Goal: Task Accomplishment & Management: Manage account settings

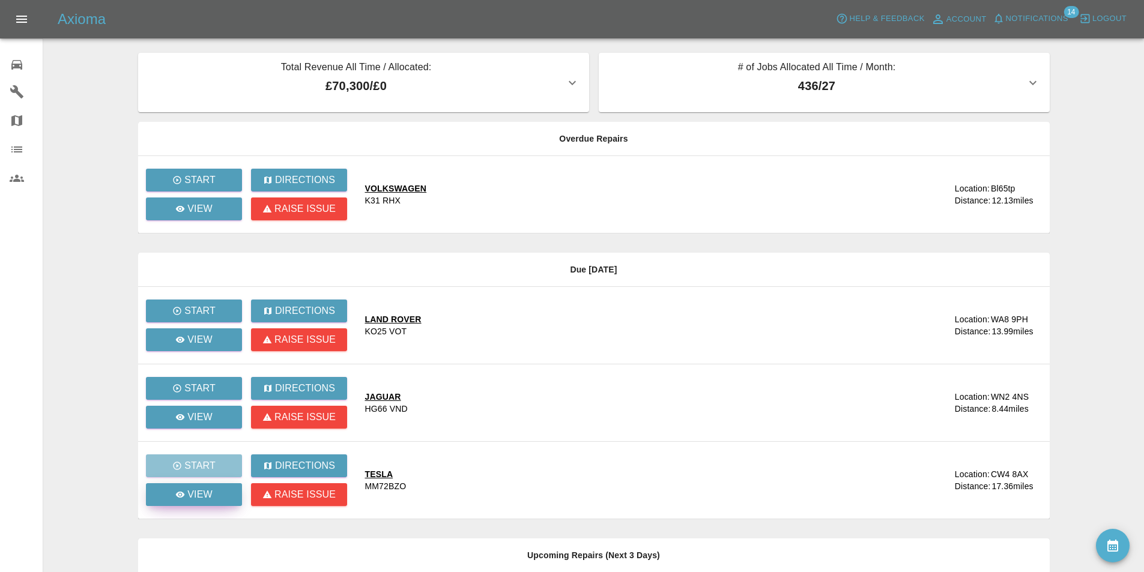
click at [195, 495] on p "View" at bounding box center [199, 495] width 25 height 14
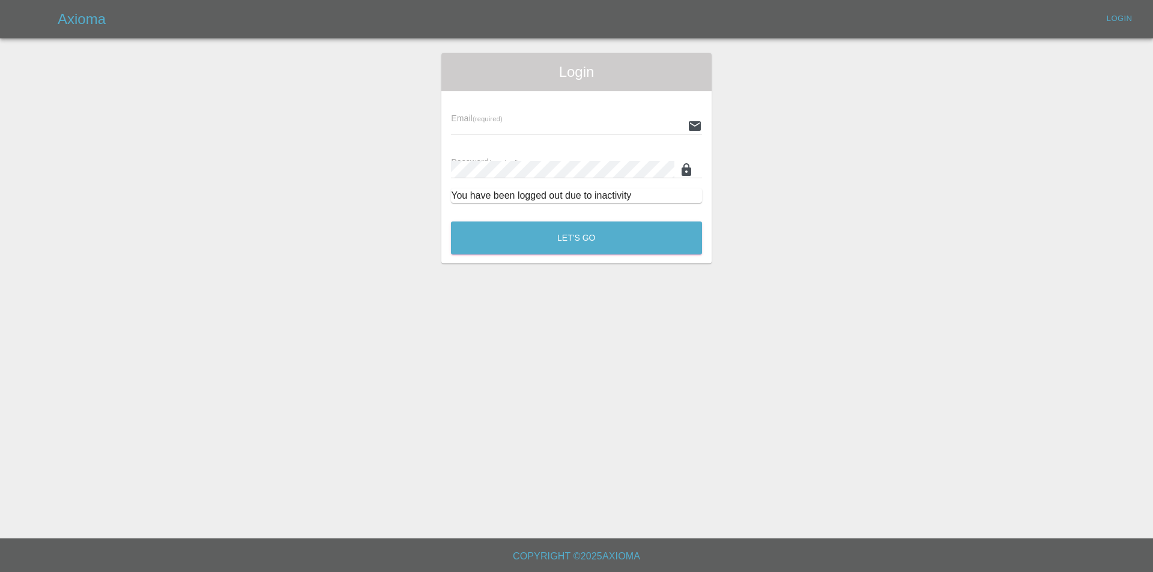
type input "[EMAIL_ADDRESS][DOMAIN_NAME]"
click at [473, 238] on button "Let's Go" at bounding box center [576, 238] width 251 height 33
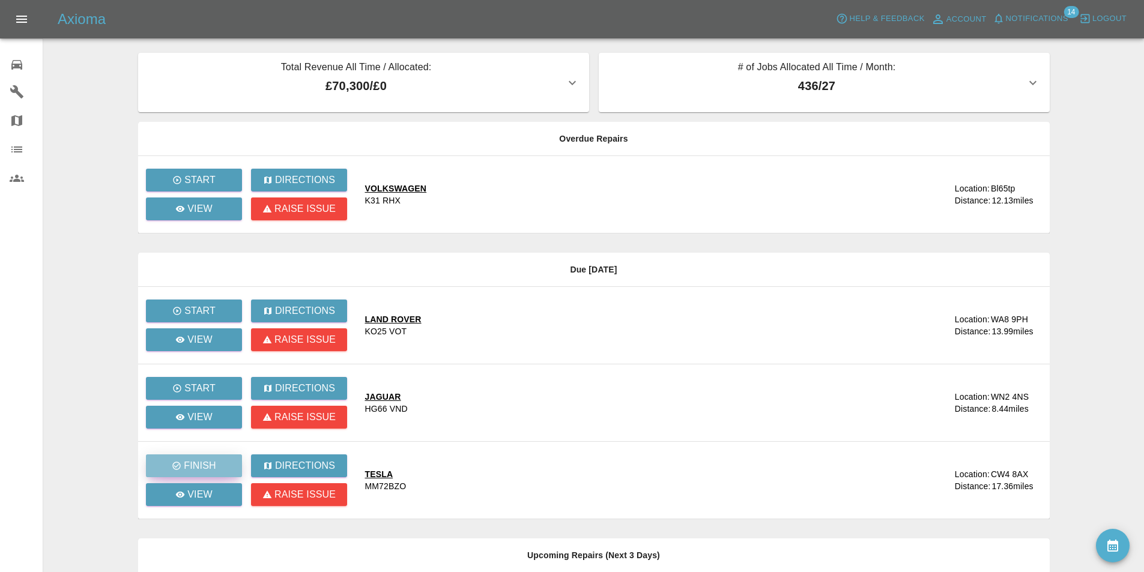
click at [202, 466] on p "Finish" at bounding box center [200, 466] width 32 height 14
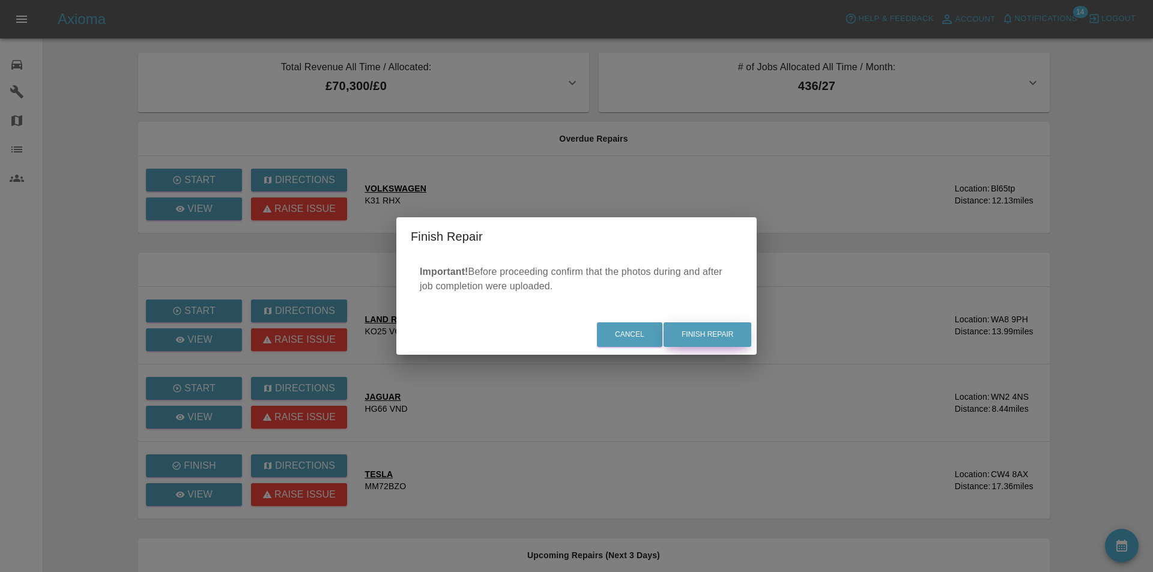
click at [685, 333] on button "Finish Repair" at bounding box center [708, 335] width 88 height 25
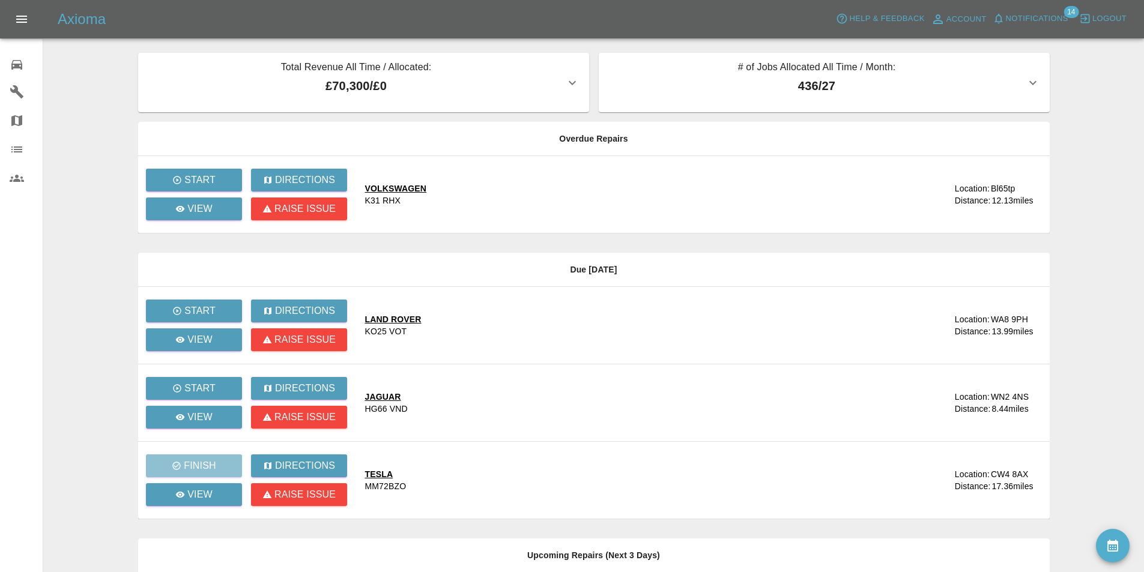
click at [9, 69] on link "0 Repair home" at bounding box center [21, 63] width 43 height 29
click at [205, 413] on p "View" at bounding box center [199, 417] width 25 height 14
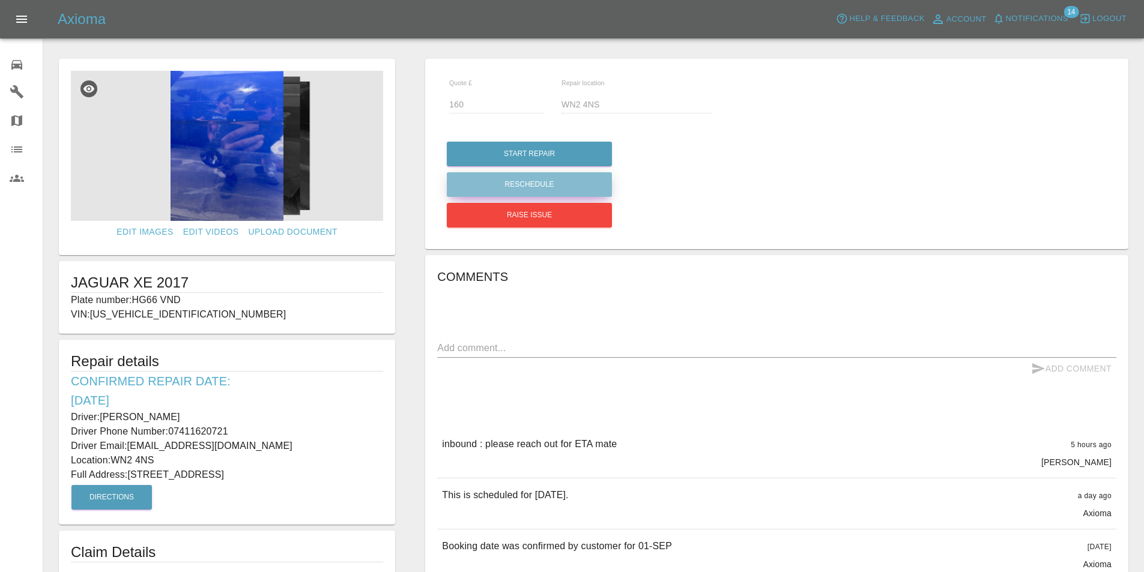
click at [527, 178] on button "Reschedule" at bounding box center [529, 184] width 165 height 25
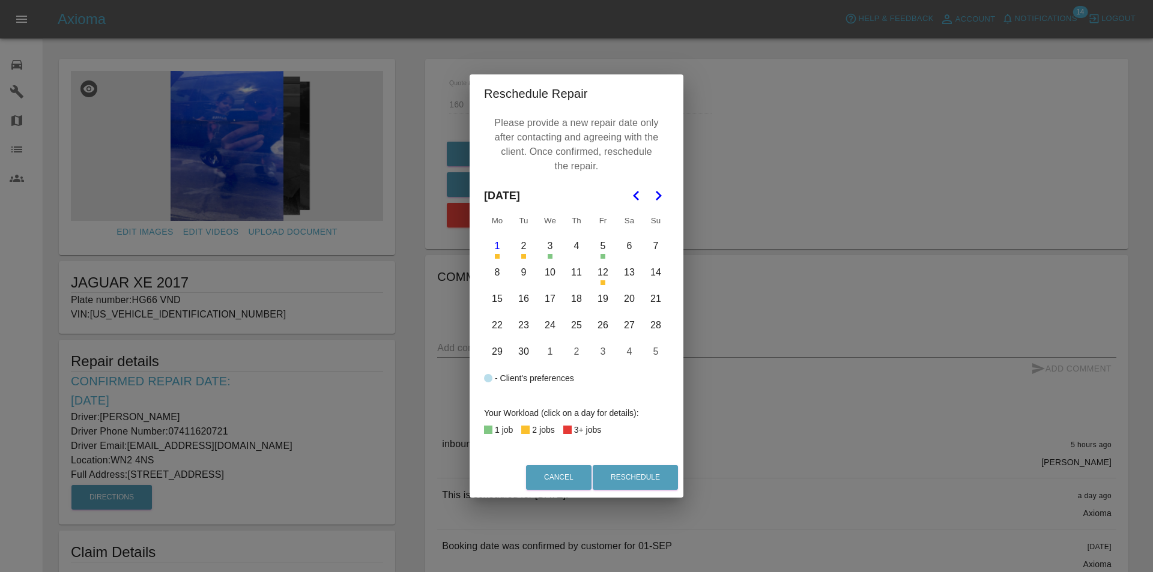
click at [604, 246] on button "5" at bounding box center [602, 246] width 25 height 25
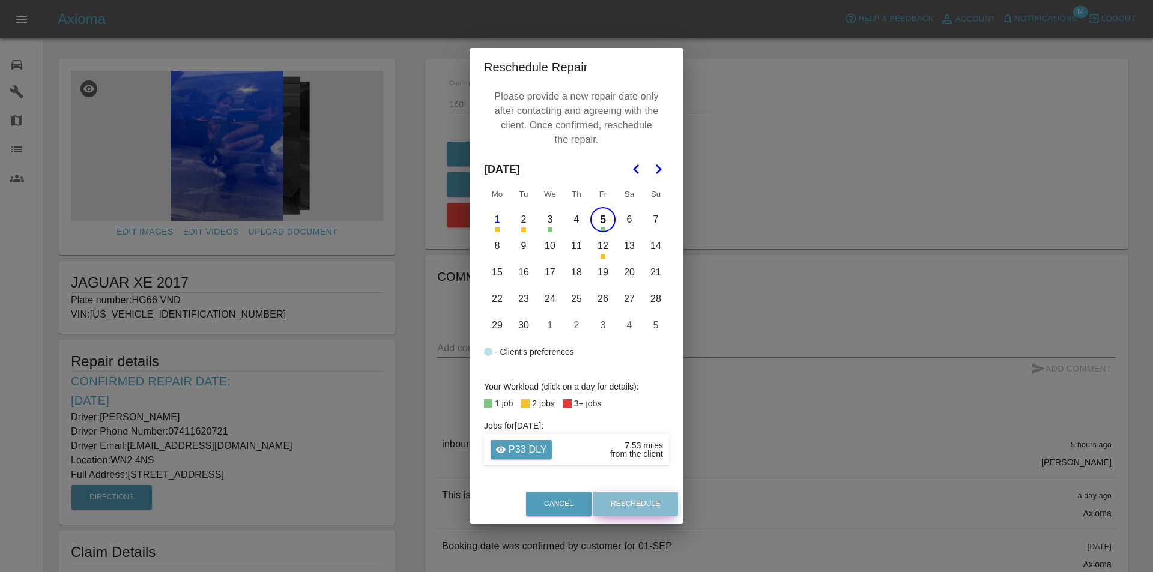
click at [621, 498] on button "Reschedule" at bounding box center [635, 504] width 85 height 25
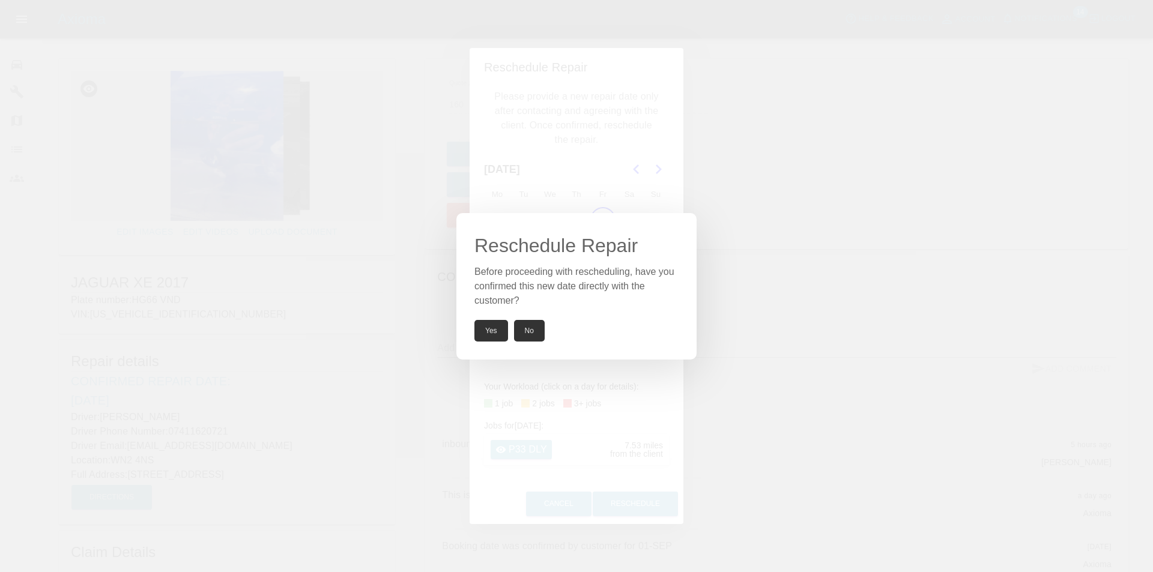
click at [479, 326] on button "Yes" at bounding box center [492, 331] width 34 height 22
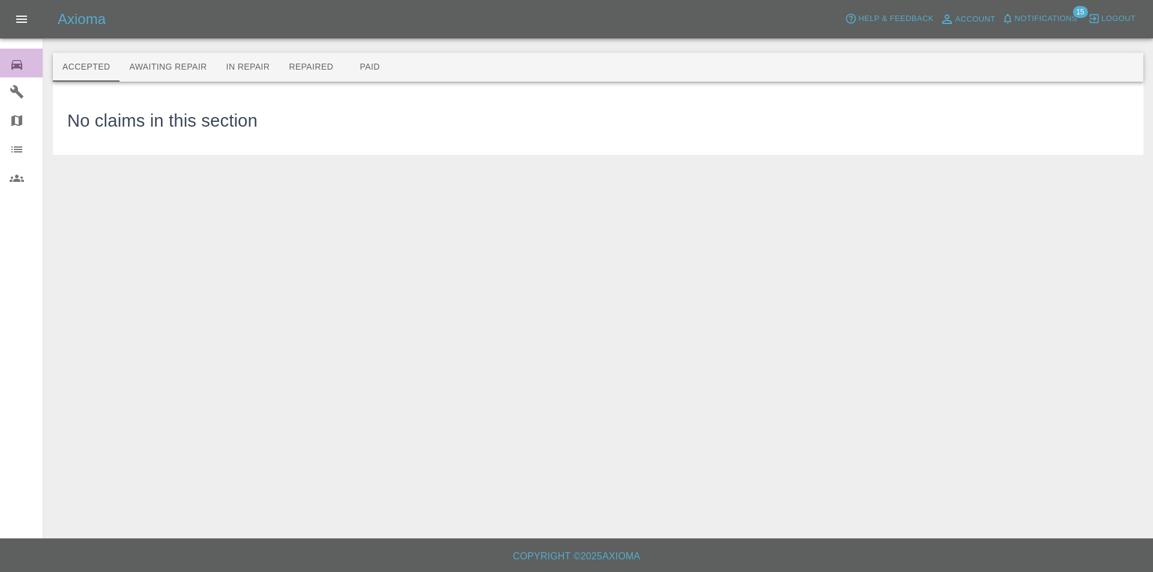
click at [15, 60] on icon at bounding box center [16, 65] width 11 height 10
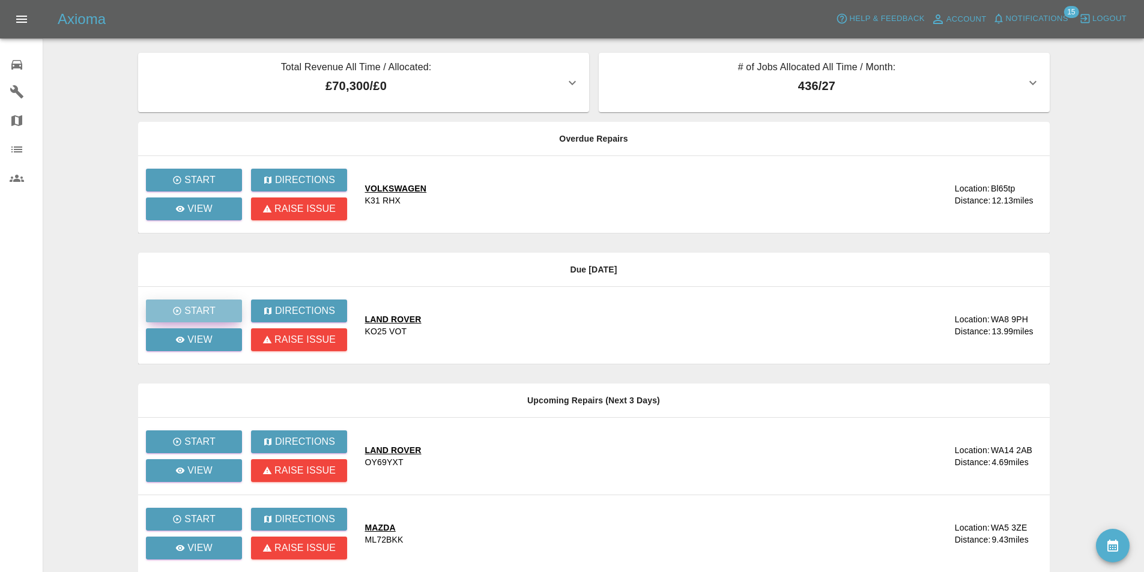
click at [202, 303] on button "Start" at bounding box center [194, 311] width 96 height 23
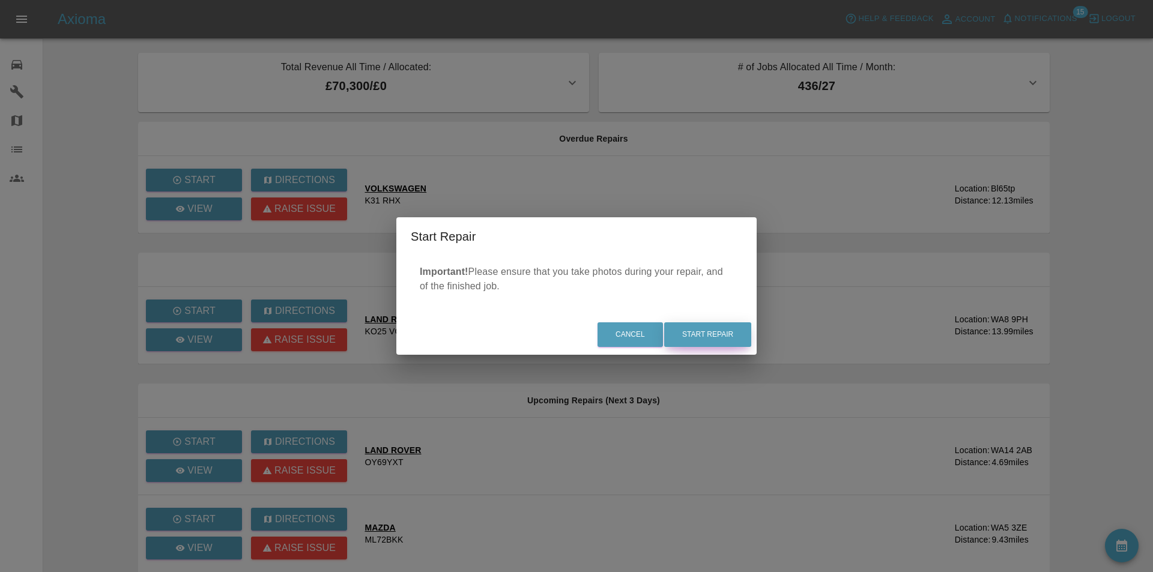
click at [684, 332] on button "Start Repair" at bounding box center [707, 335] width 87 height 25
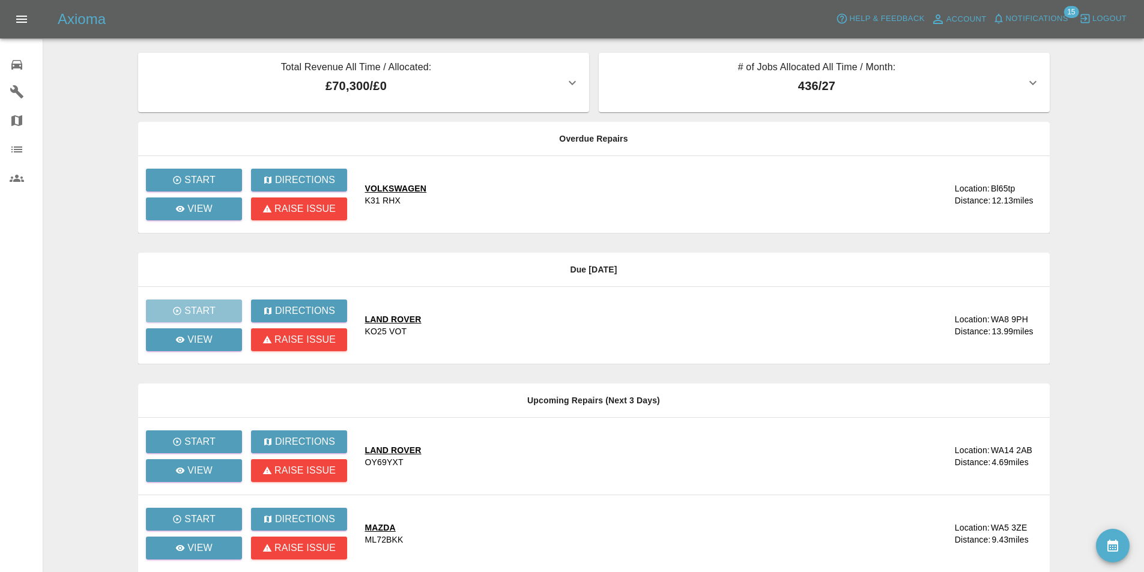
click at [1088, 110] on main "Total Revenue All Time / Allocated: £70,300 / £0 Sprayway Smart Repairs NW : £7…" at bounding box center [572, 378] width 1144 height 757
